Goal: Transaction & Acquisition: Purchase product/service

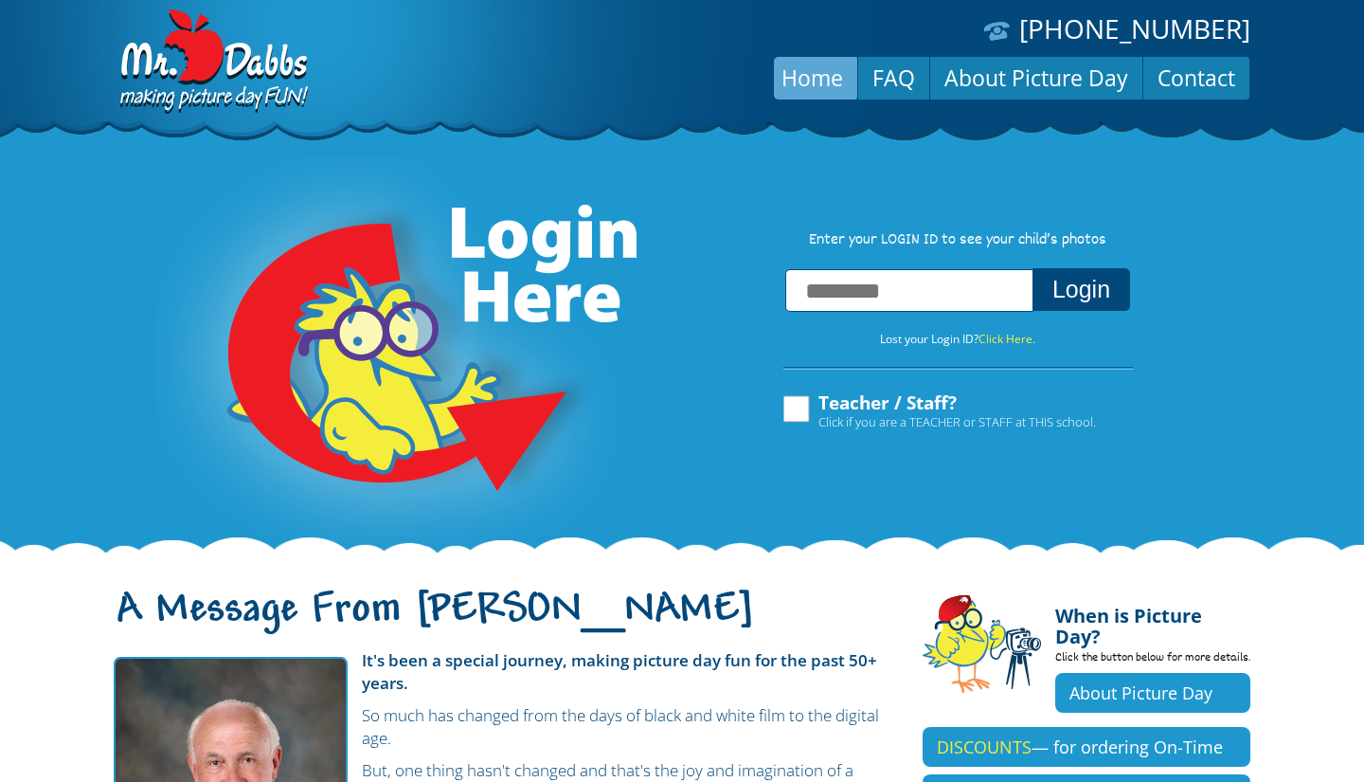
click at [923, 301] on input "text" at bounding box center [909, 290] width 248 height 43
type input "**********"
click at [937, 281] on button "Login" at bounding box center [1082, 289] width 98 height 43
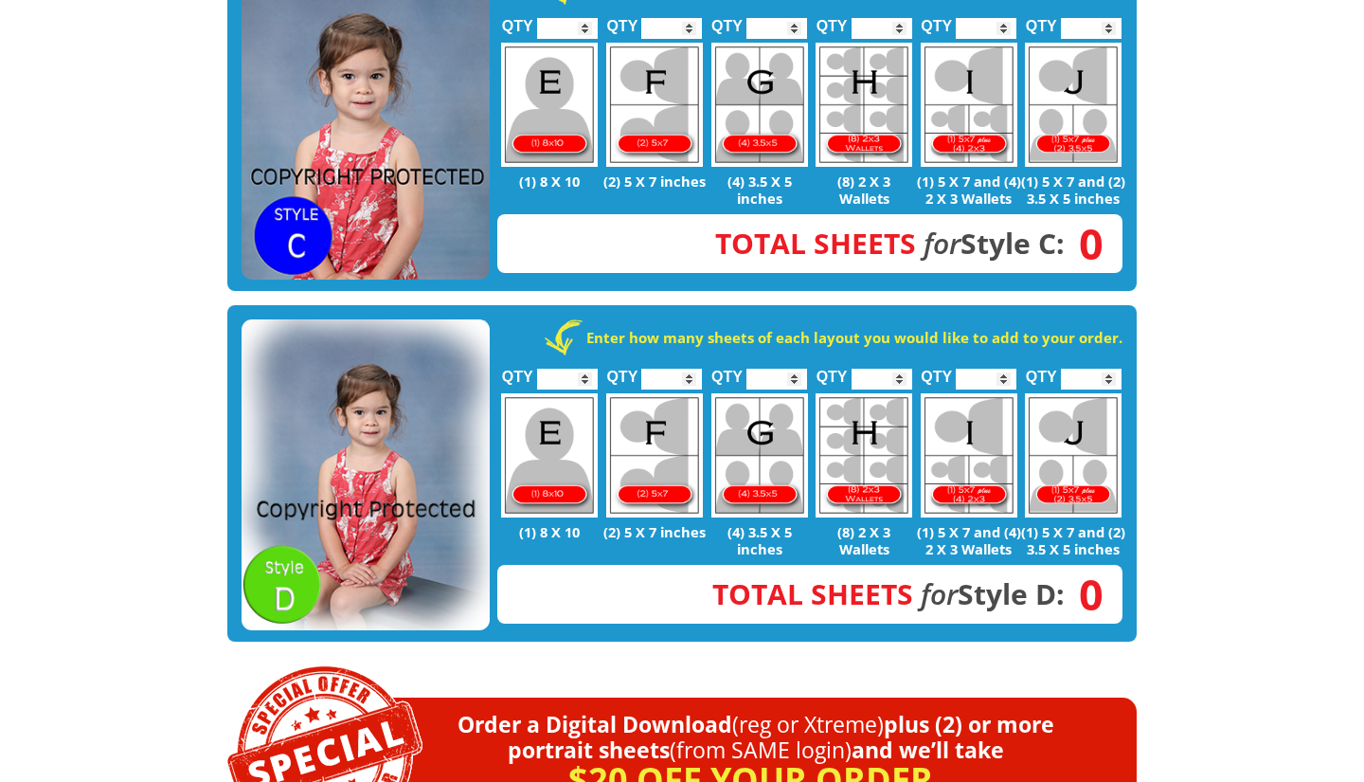
scroll to position [1194, 0]
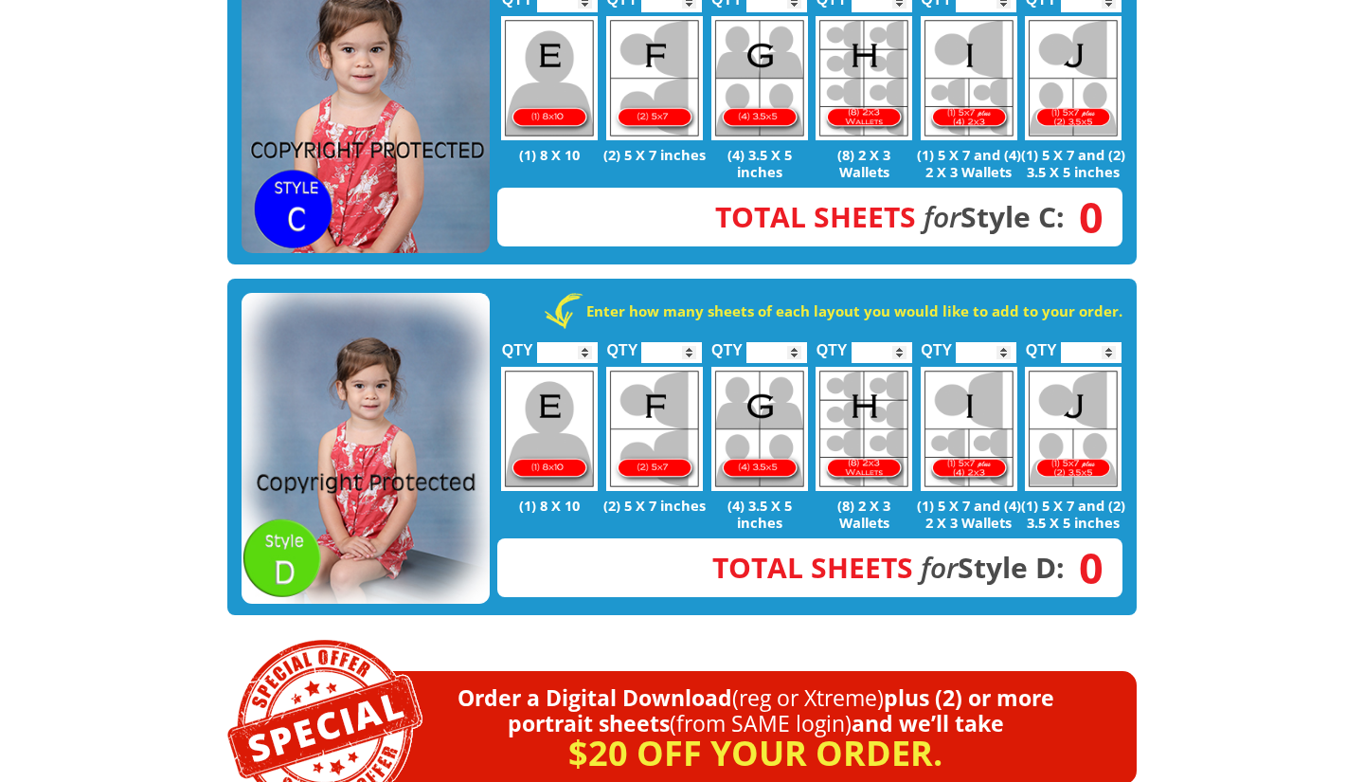
click at [977, 415] on img at bounding box center [969, 429] width 97 height 124
type input "*"
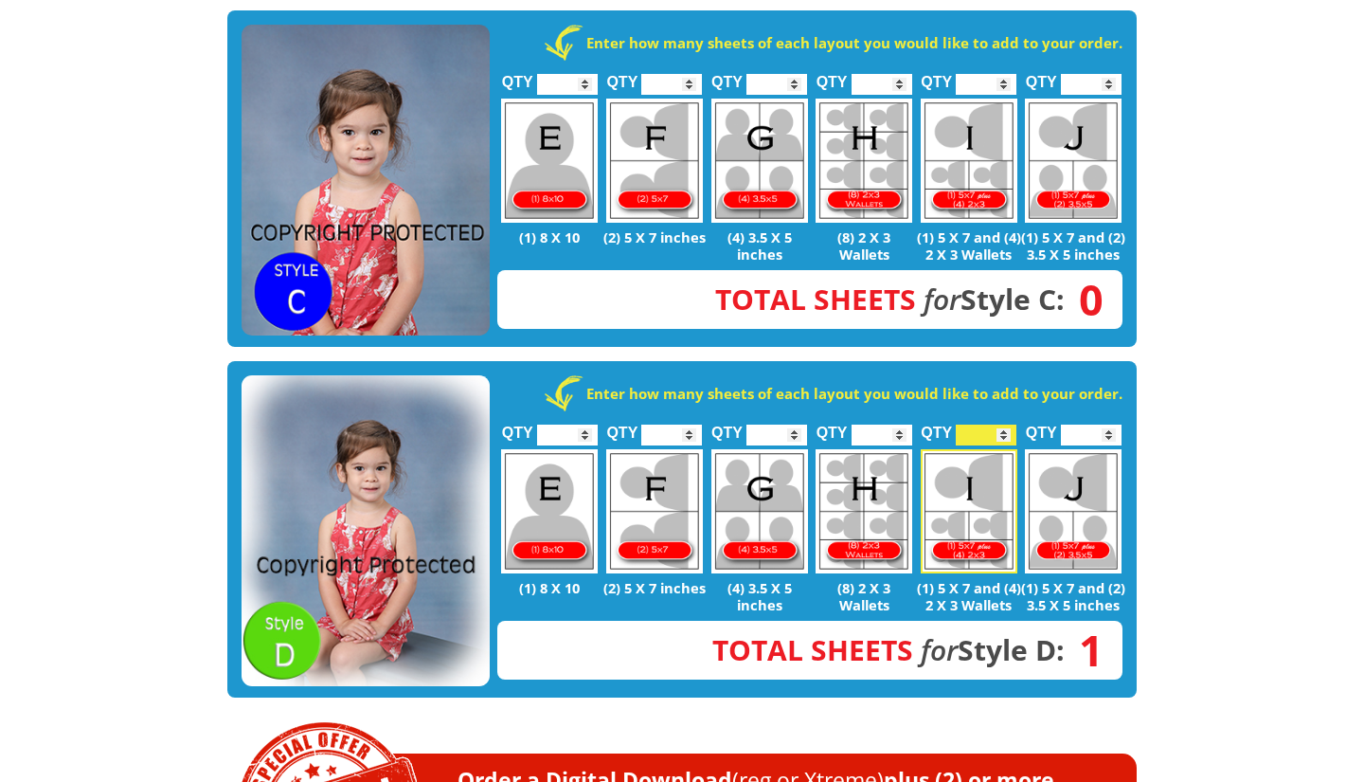
scroll to position [905, 0]
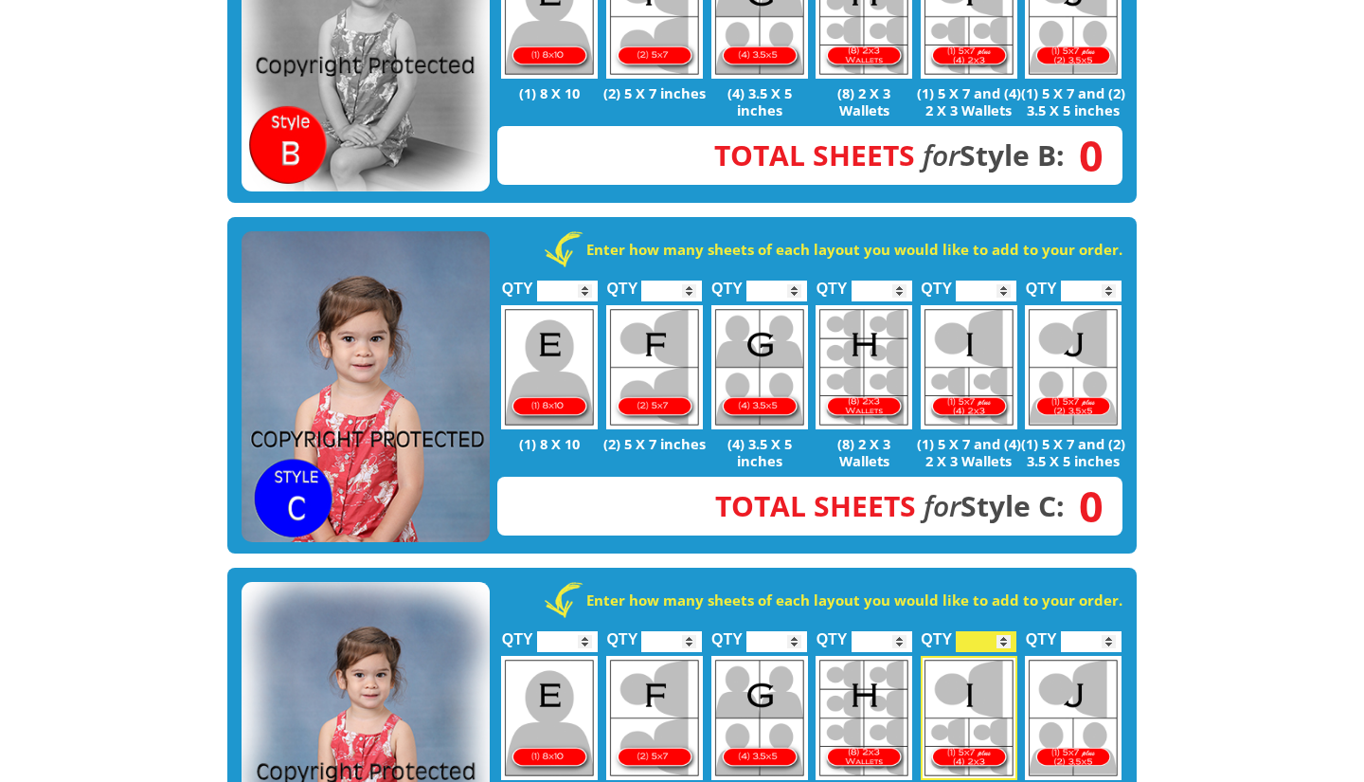
click at [630, 365] on img at bounding box center [654, 367] width 97 height 124
type input "*"
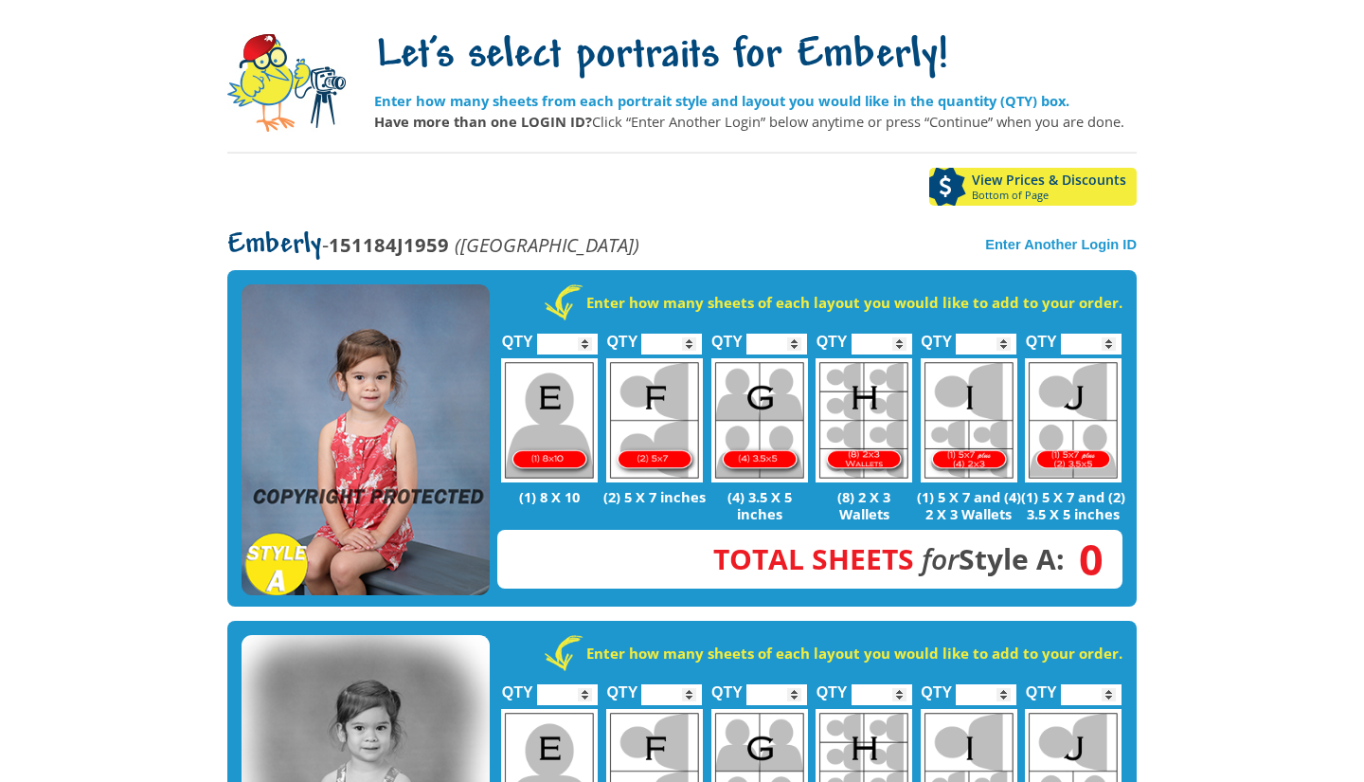
scroll to position [155, 0]
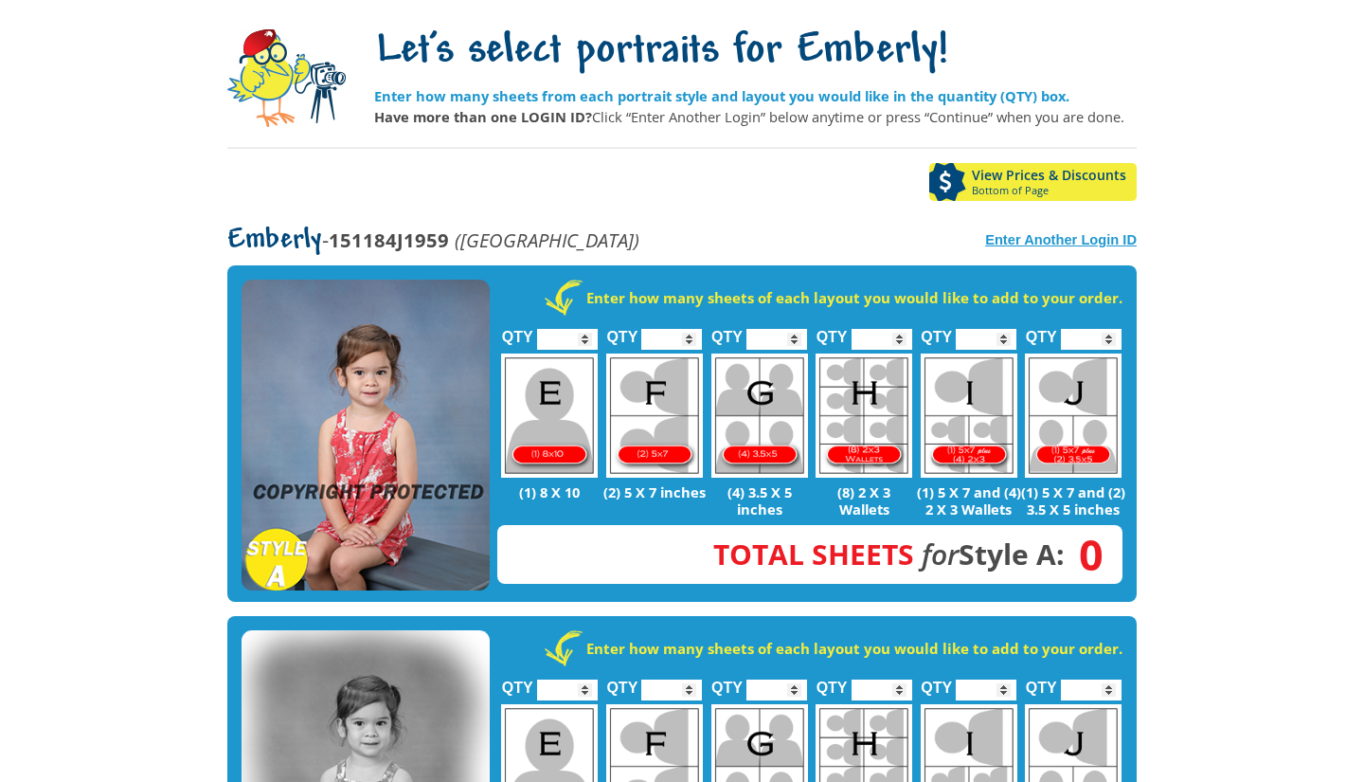
click at [1081, 236] on strong "Enter Another Login ID" at bounding box center [1061, 239] width 152 height 15
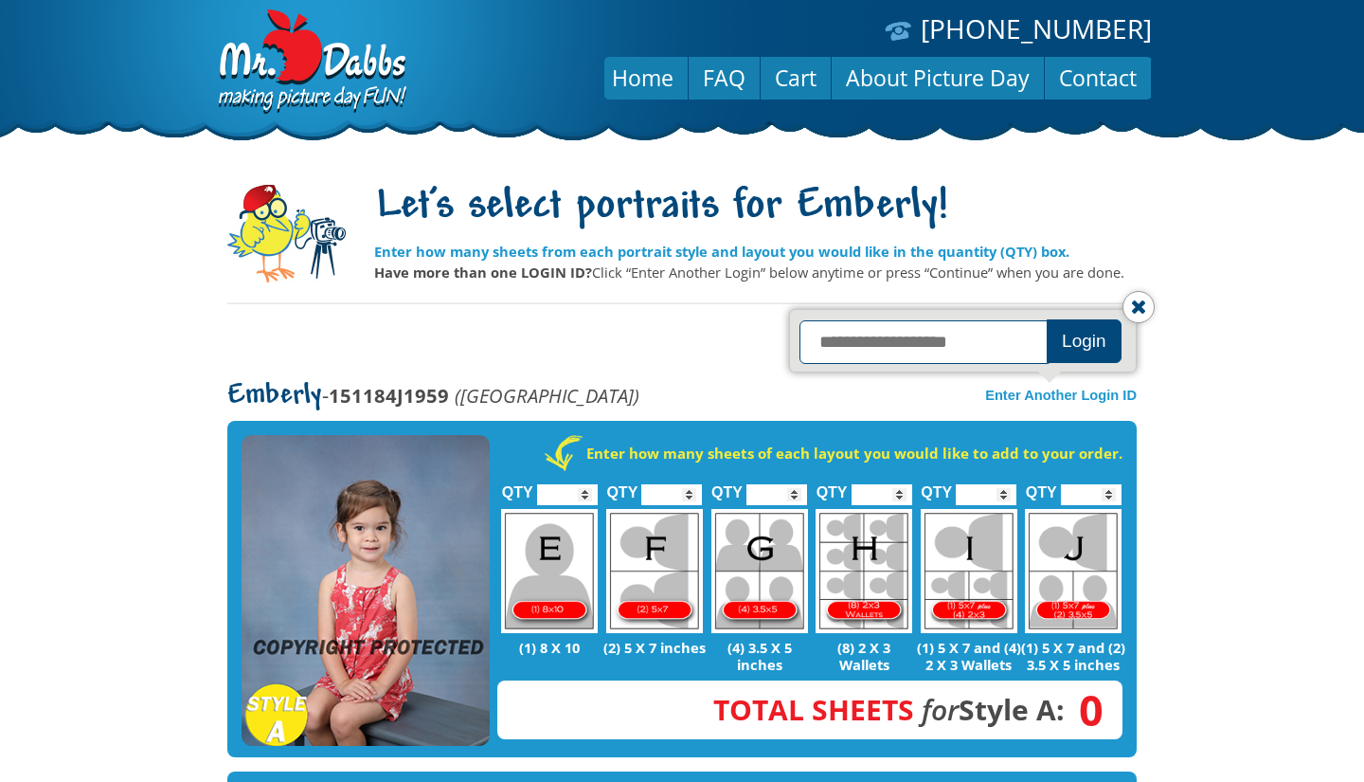
scroll to position [0, 0]
type input "**********"
click at [1089, 340] on button "Login" at bounding box center [1084, 341] width 75 height 44
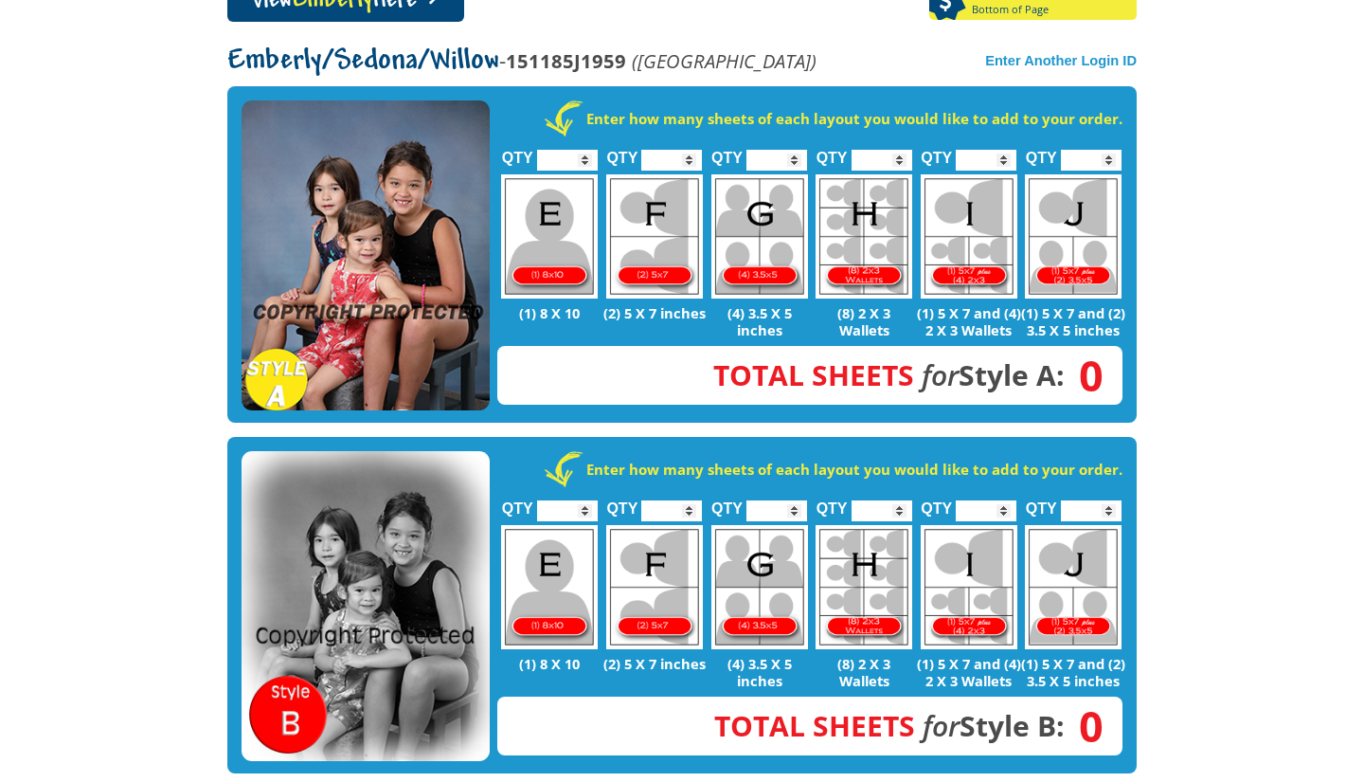
scroll to position [382, 0]
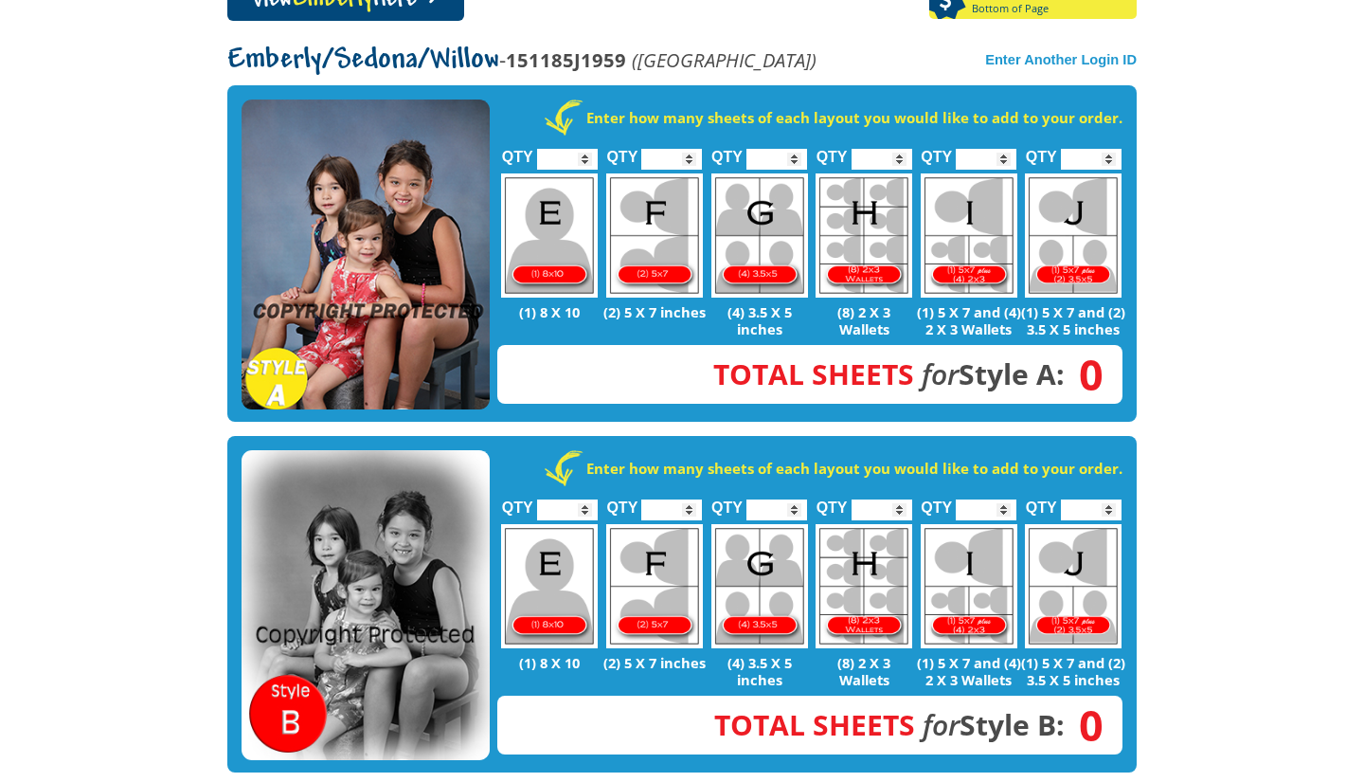
click at [947, 219] on img at bounding box center [969, 235] width 97 height 124
type input "*"
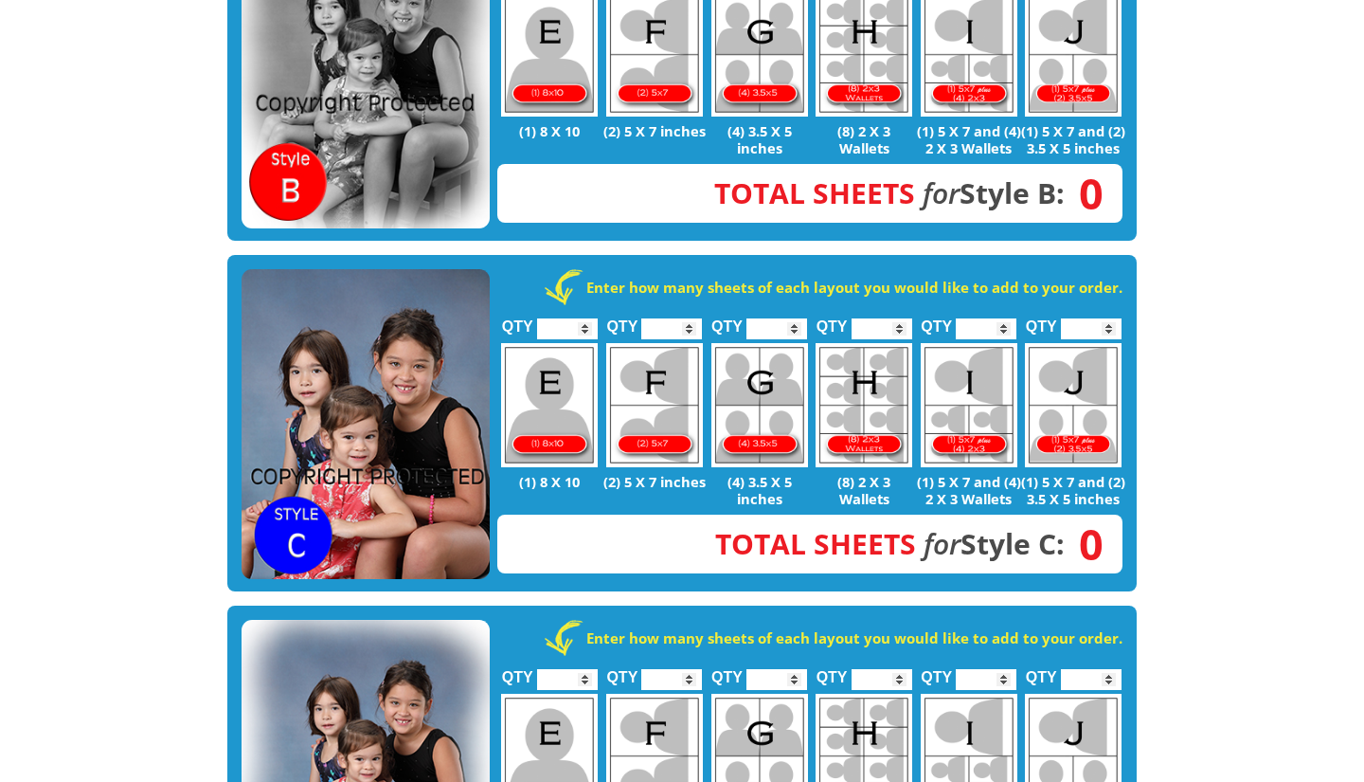
scroll to position [1023, 0]
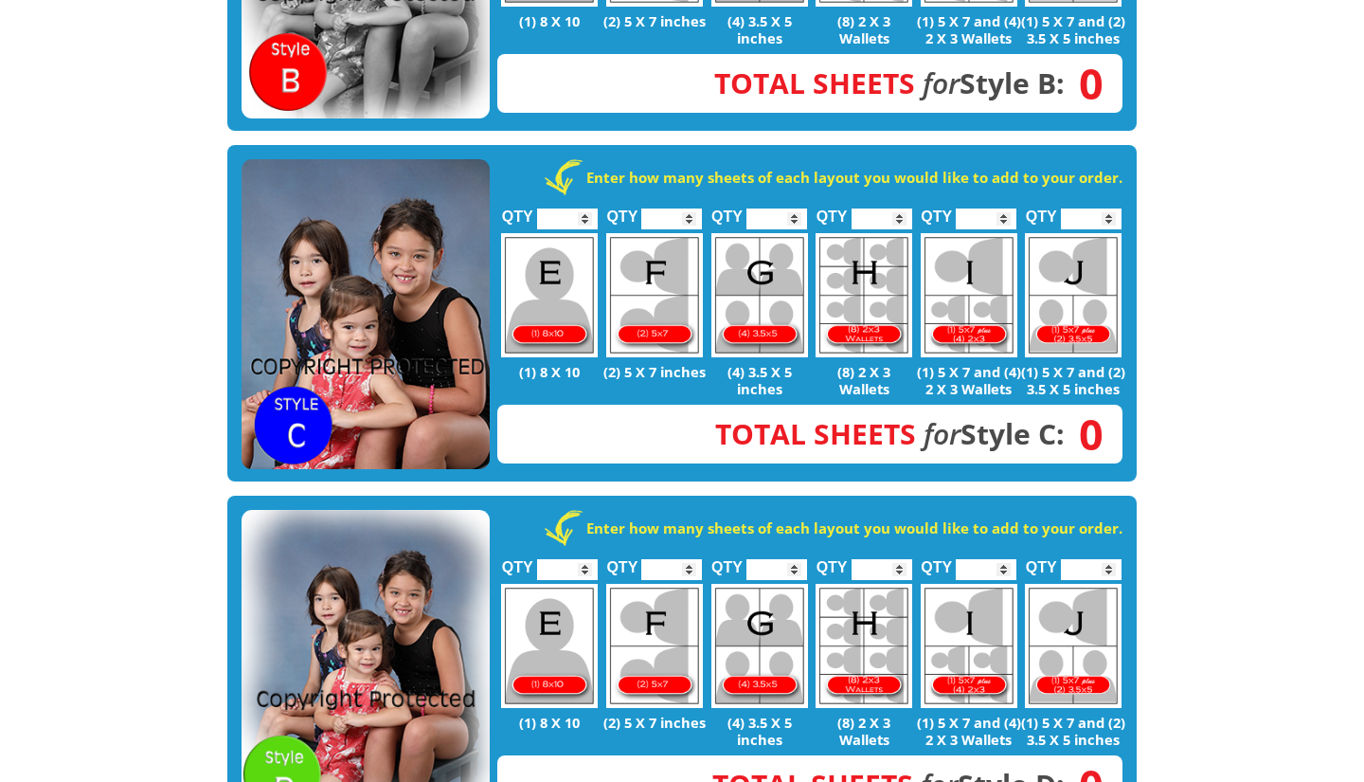
click at [661, 272] on img at bounding box center [654, 295] width 97 height 124
type input "*"
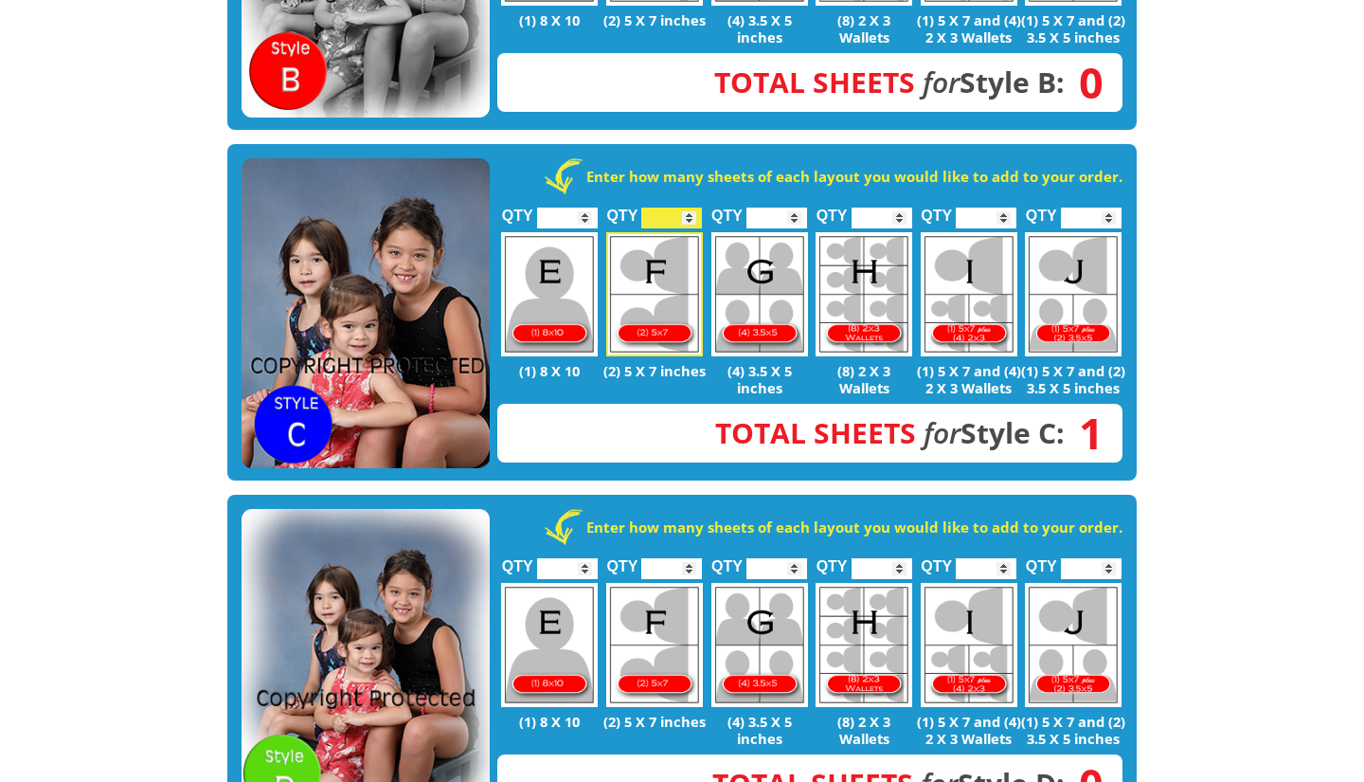
scroll to position [866, 0]
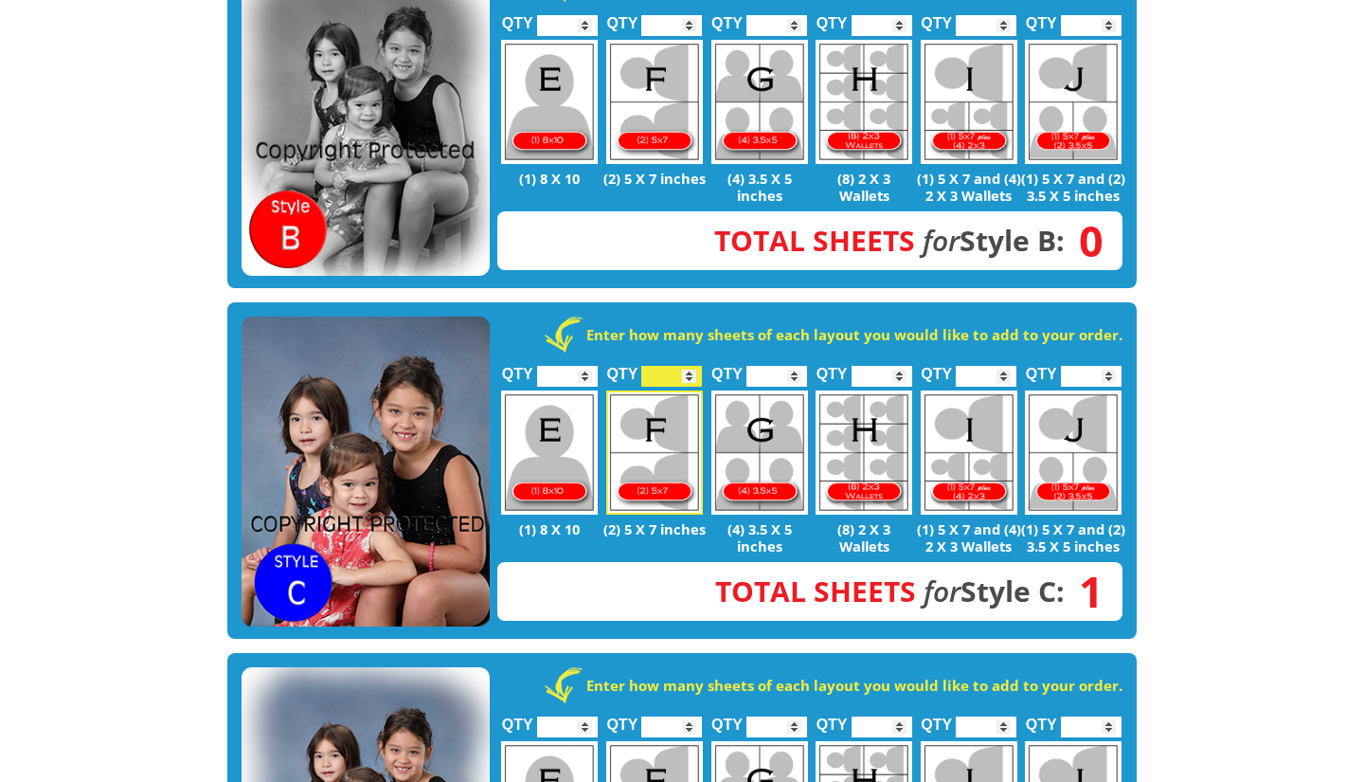
click at [542, 101] on img at bounding box center [549, 102] width 97 height 124
type input "*"
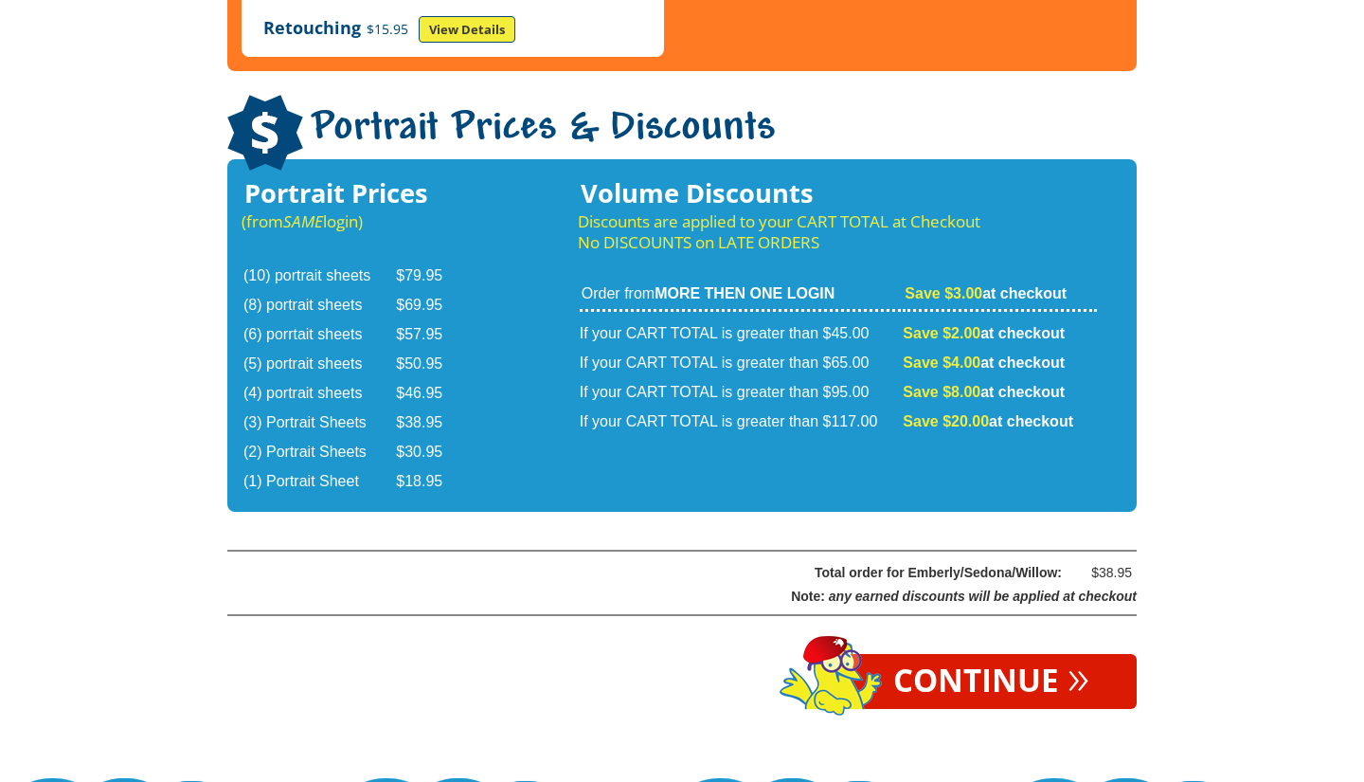
scroll to position [3042, 0]
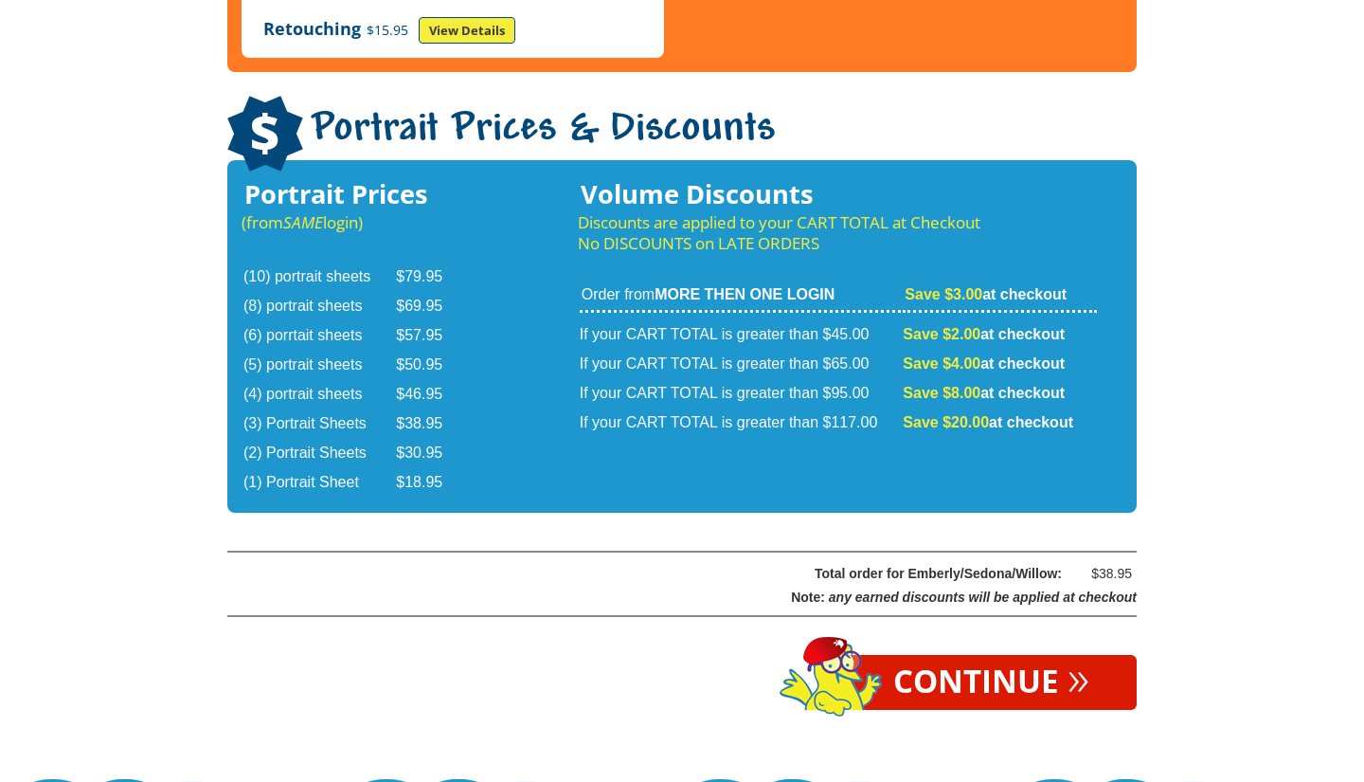
click at [969, 669] on link "Continue »" at bounding box center [991, 682] width 291 height 55
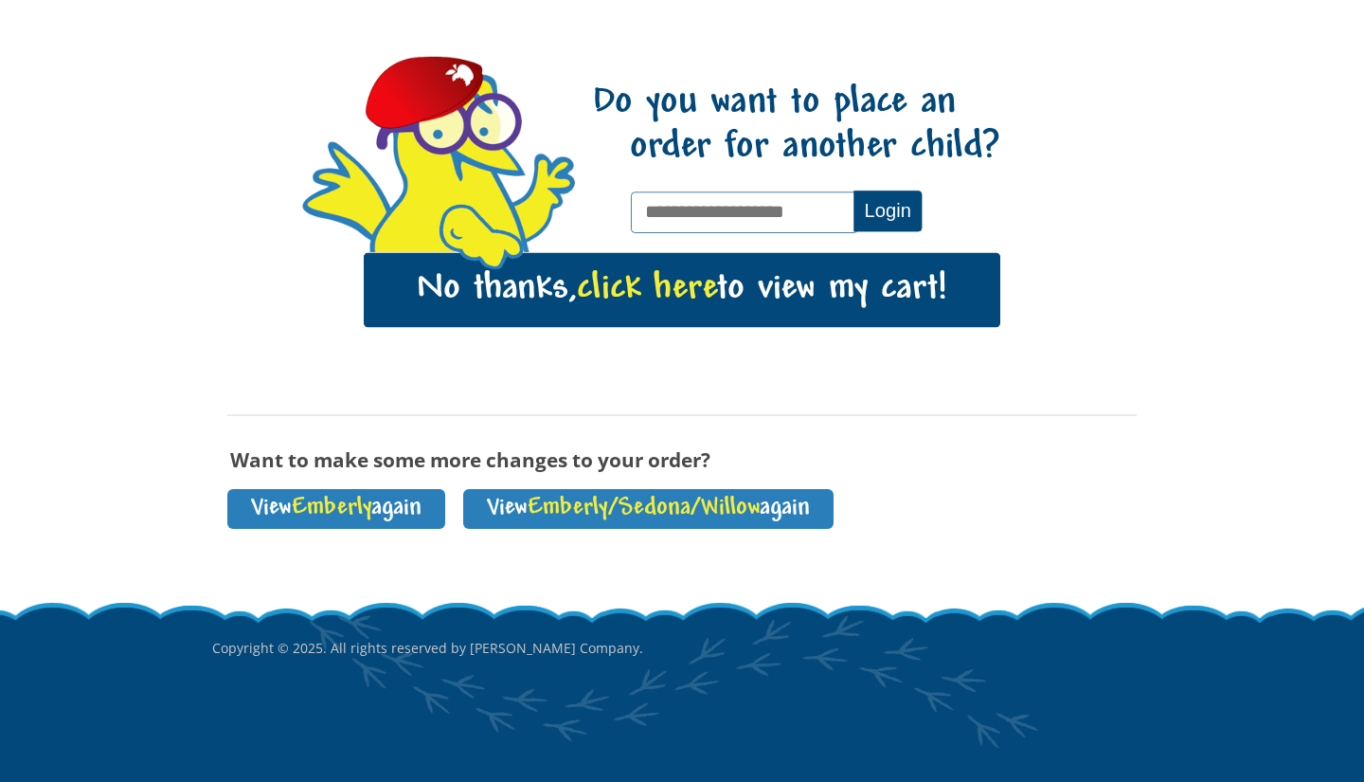
scroll to position [171, 0]
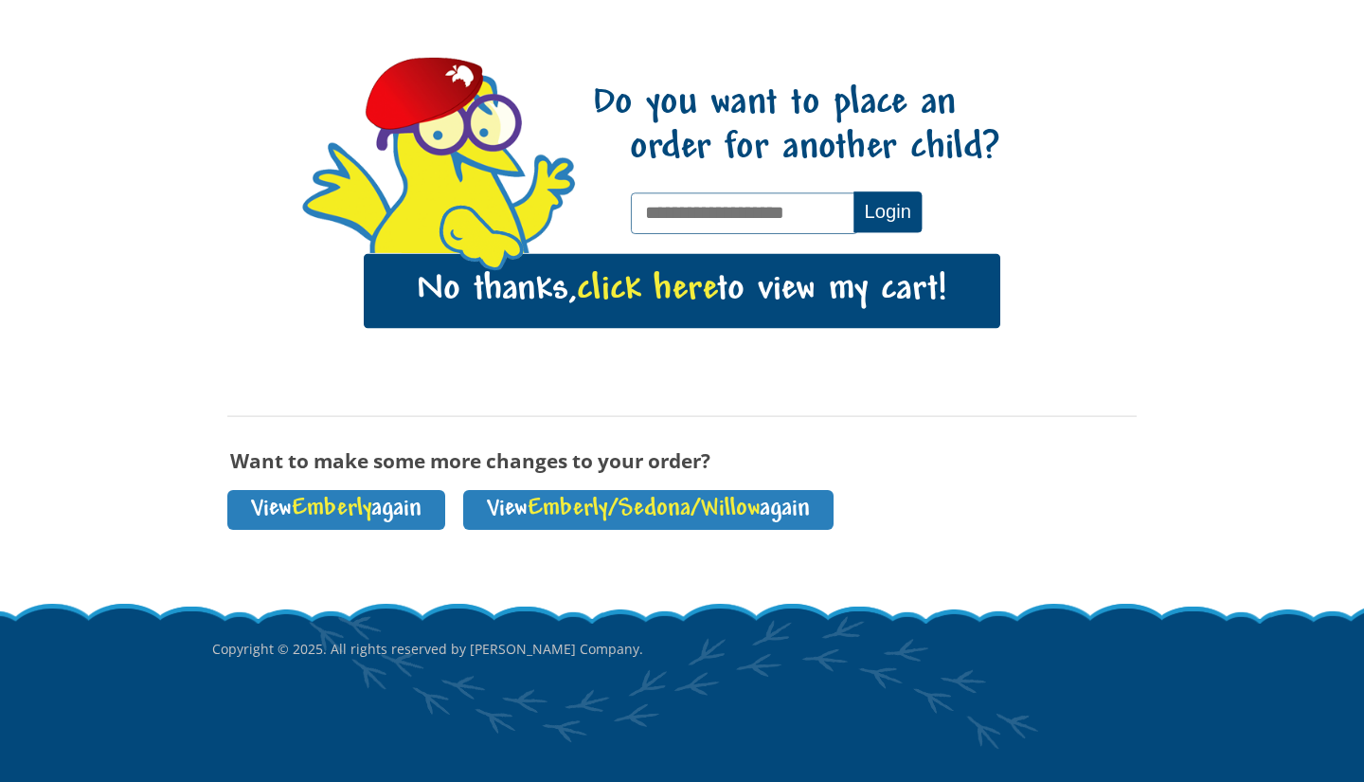
click at [816, 282] on link "No thanks, click here to view my cart!" at bounding box center [682, 291] width 637 height 74
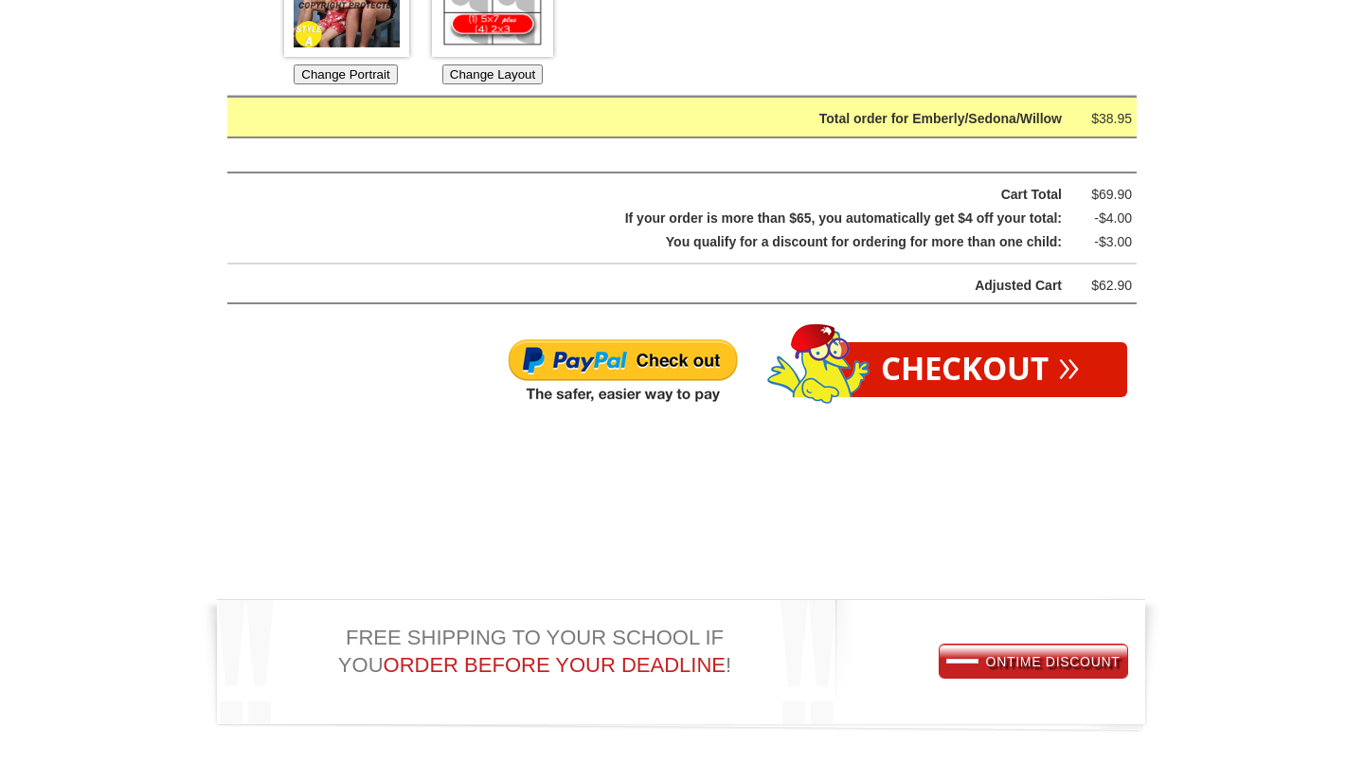
scroll to position [1674, 0]
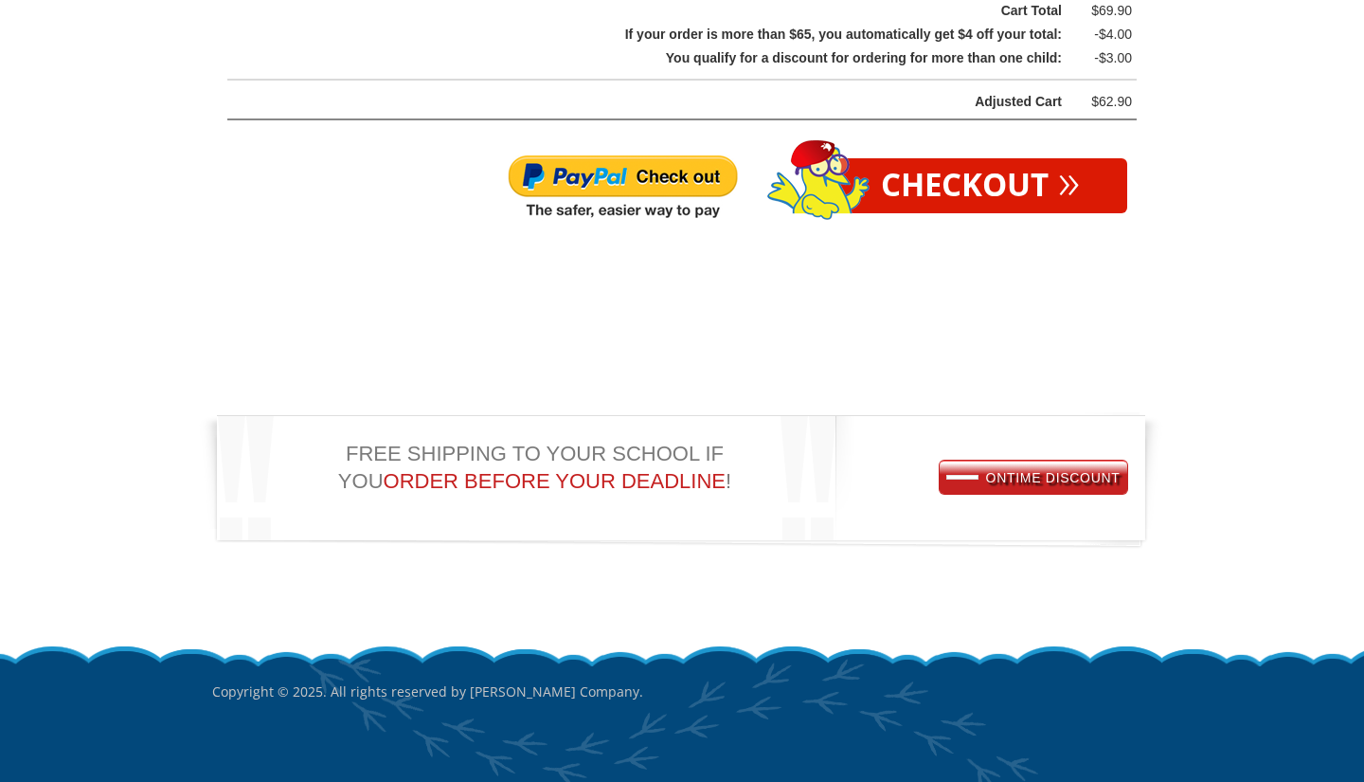
click at [1012, 189] on link "Checkout »" at bounding box center [981, 185] width 294 height 55
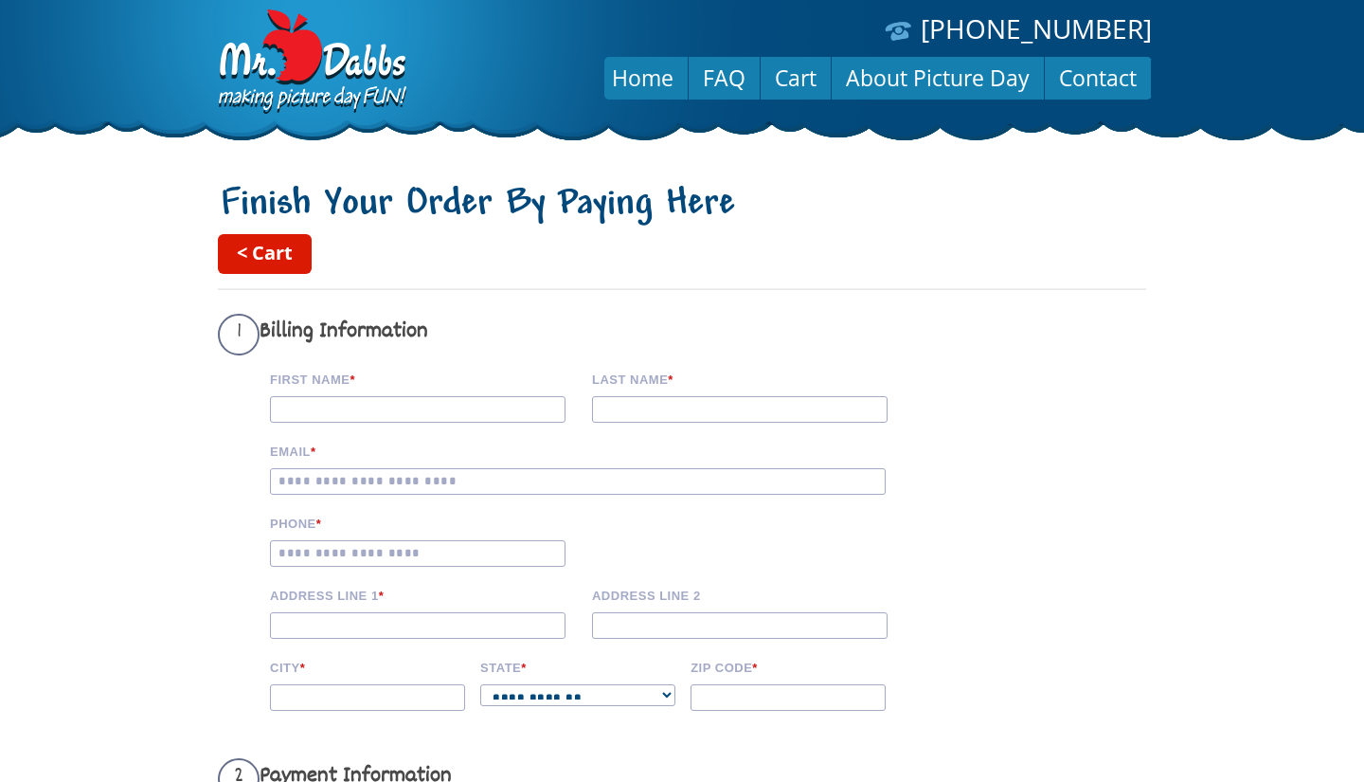
click at [267, 251] on link "< Cart" at bounding box center [265, 254] width 94 height 40
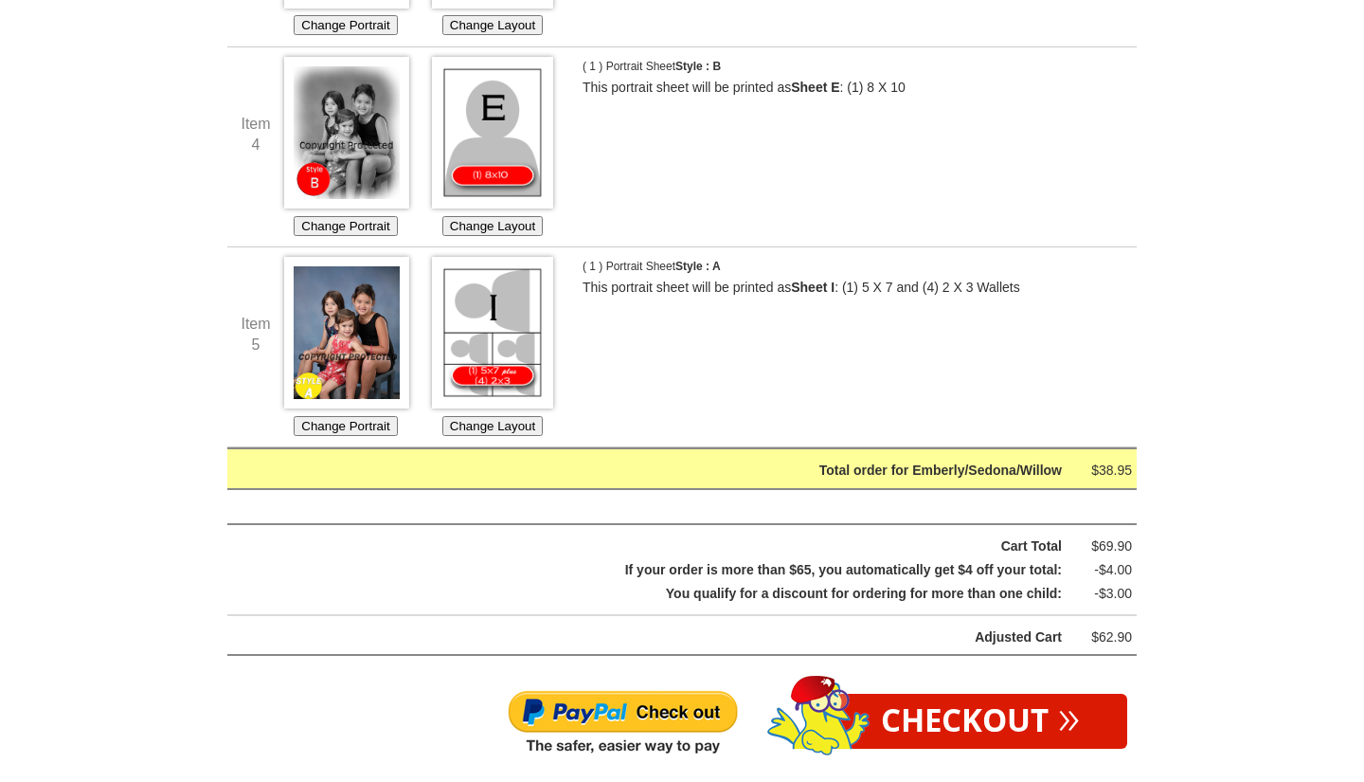
scroll to position [1708, 0]
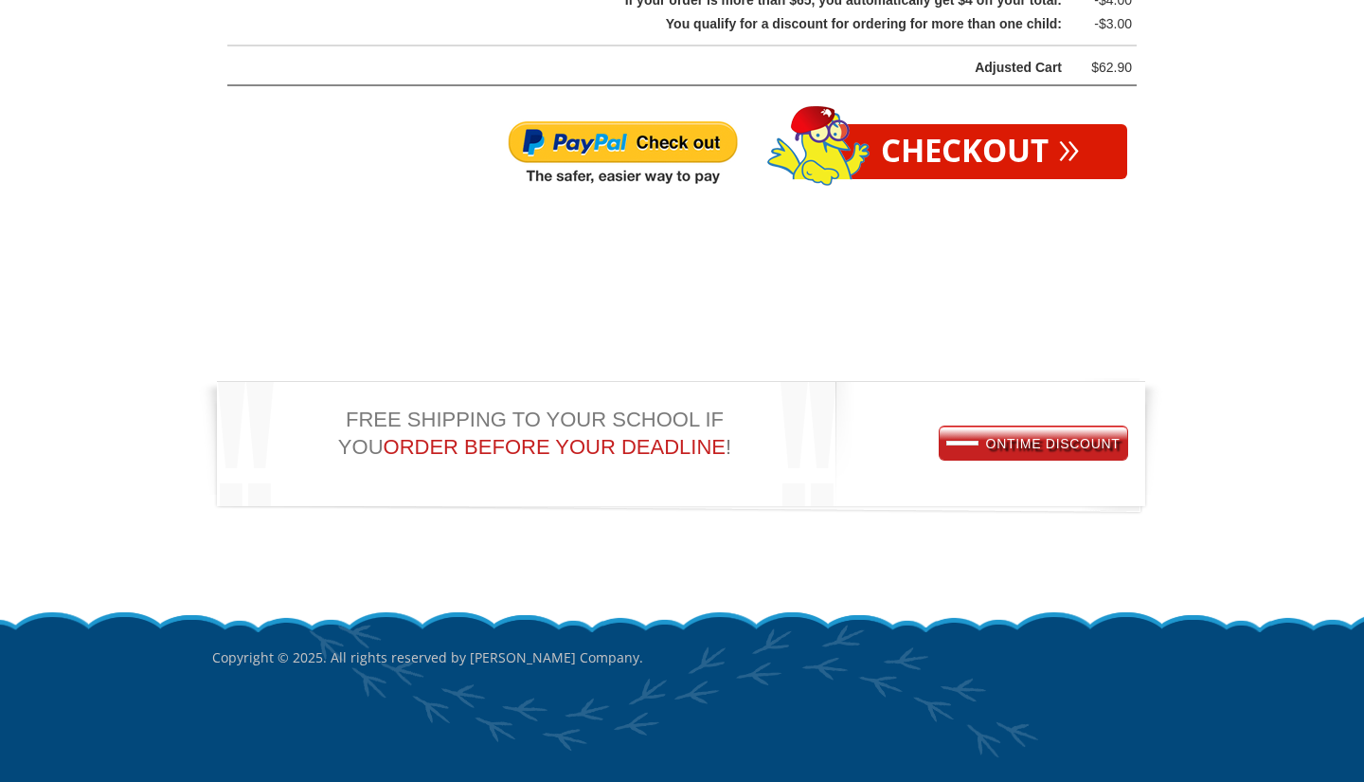
click at [643, 140] on img at bounding box center [623, 153] width 232 height 68
